Goal: Task Accomplishment & Management: Manage account settings

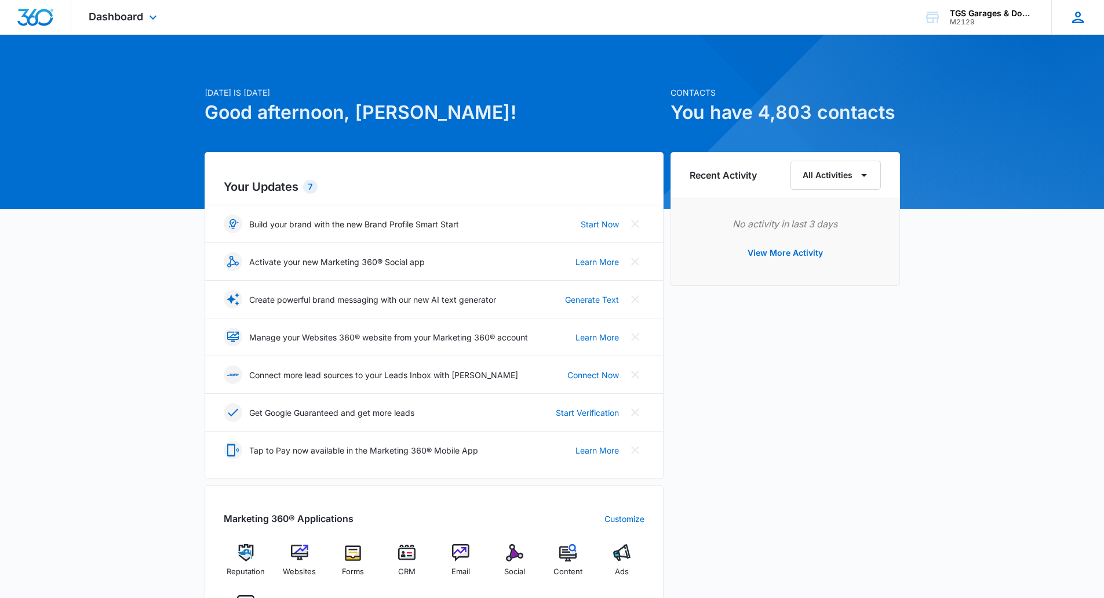
click at [1080, 10] on icon at bounding box center [1077, 17] width 17 height 17
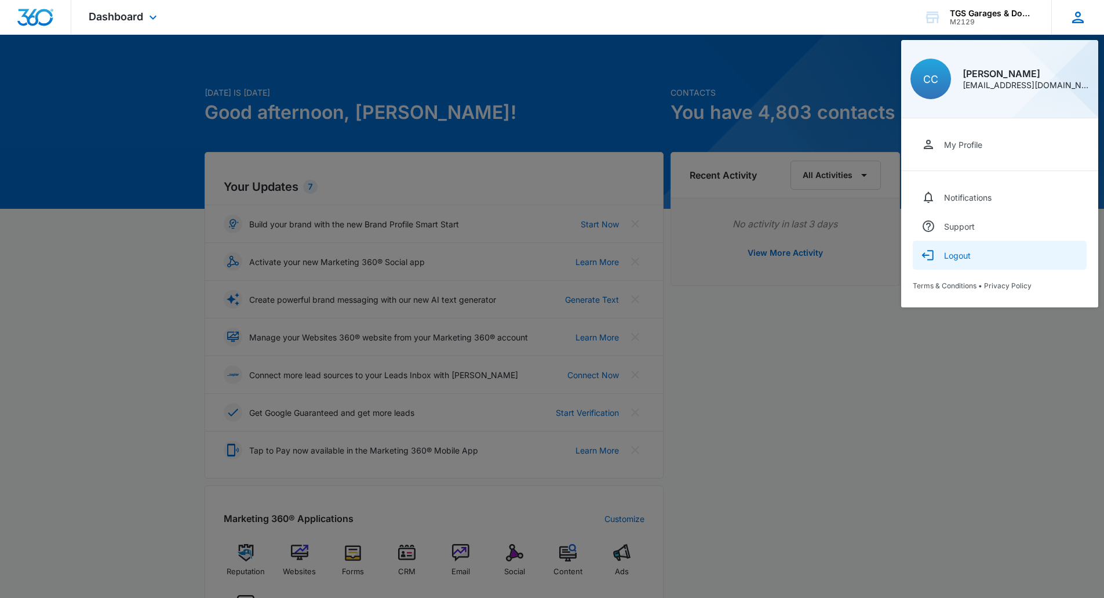
click at [974, 255] on button "Logout" at bounding box center [1000, 255] width 174 height 29
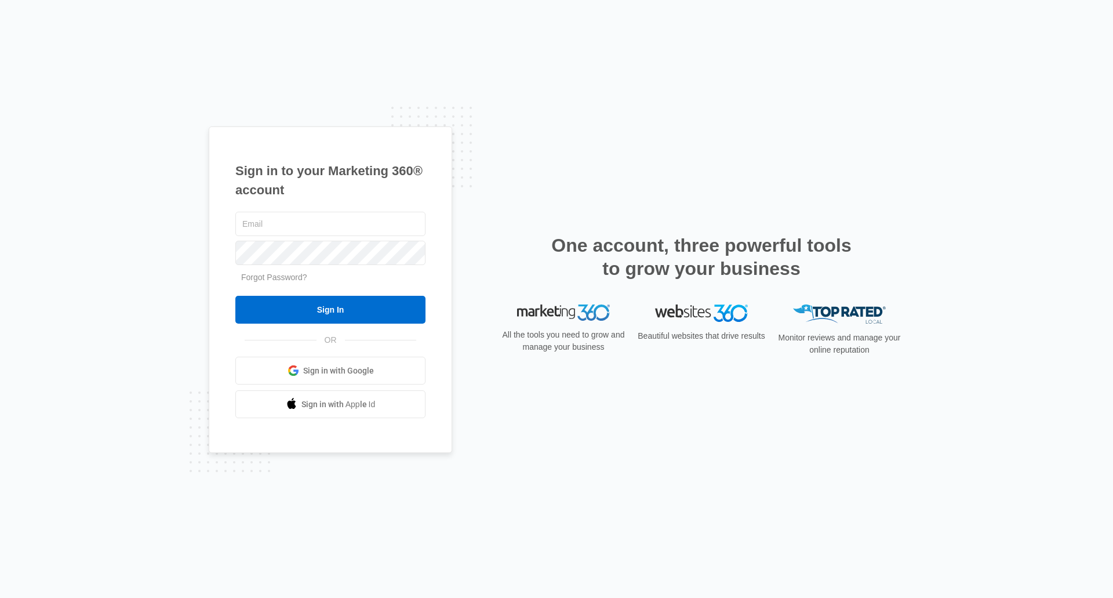
type input "[EMAIL_ADDRESS][DOMAIN_NAME]"
click at [132, 214] on div "Sign in to your Marketing 360® account [EMAIL_ADDRESS][DOMAIN_NAME] Forgot Pass…" at bounding box center [556, 299] width 1113 height 598
